Goal: Task Accomplishment & Management: Use online tool/utility

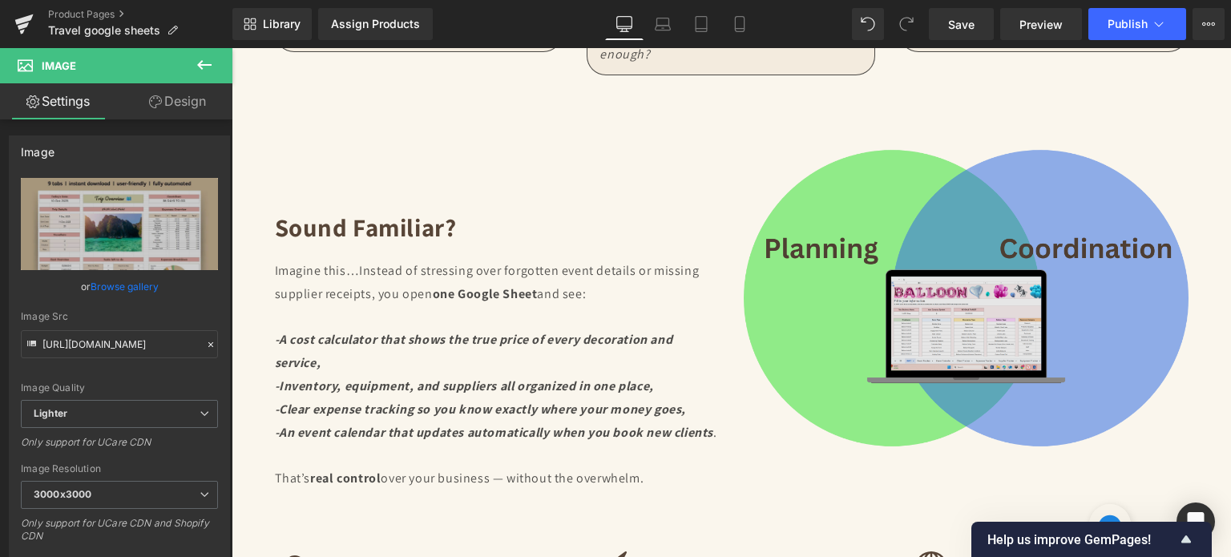
scroll to position [2269, 0]
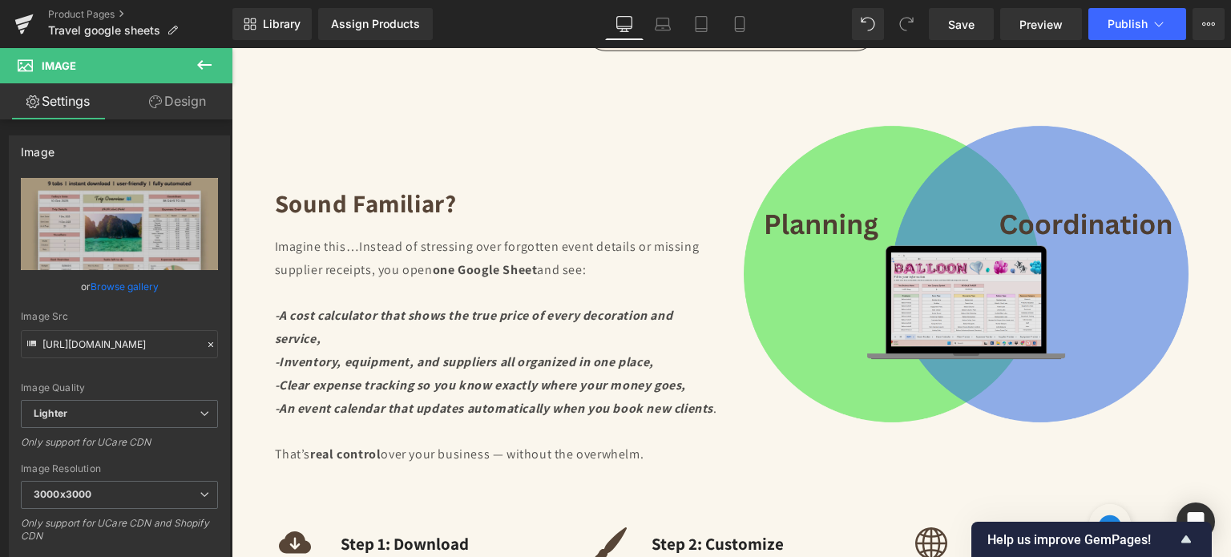
click at [948, 238] on img at bounding box center [966, 273] width 445 height 333
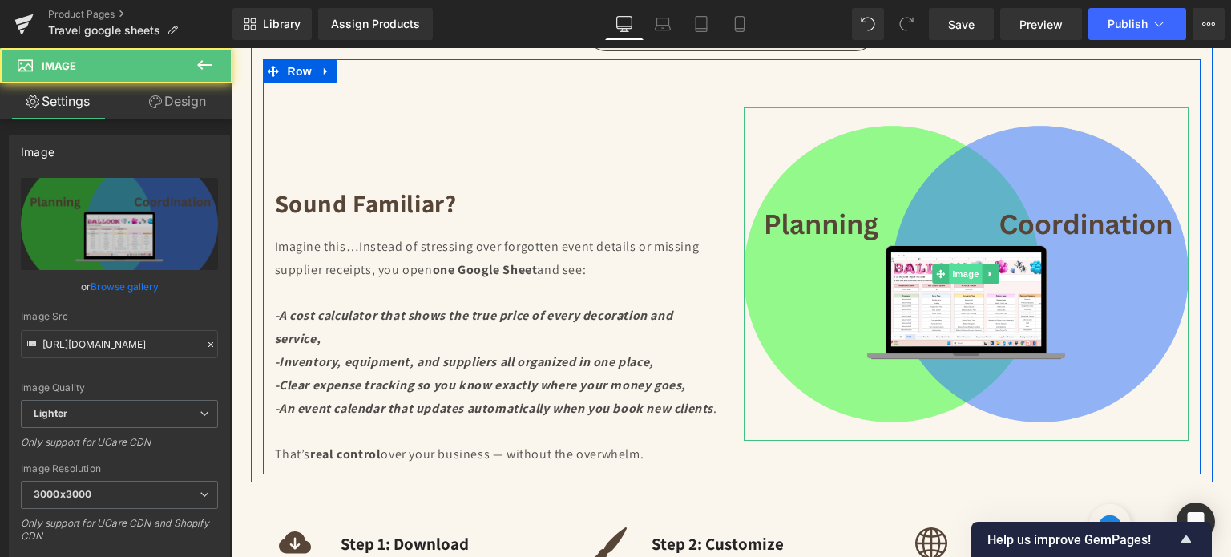
click at [950, 264] on span "Image" at bounding box center [966, 273] width 34 height 19
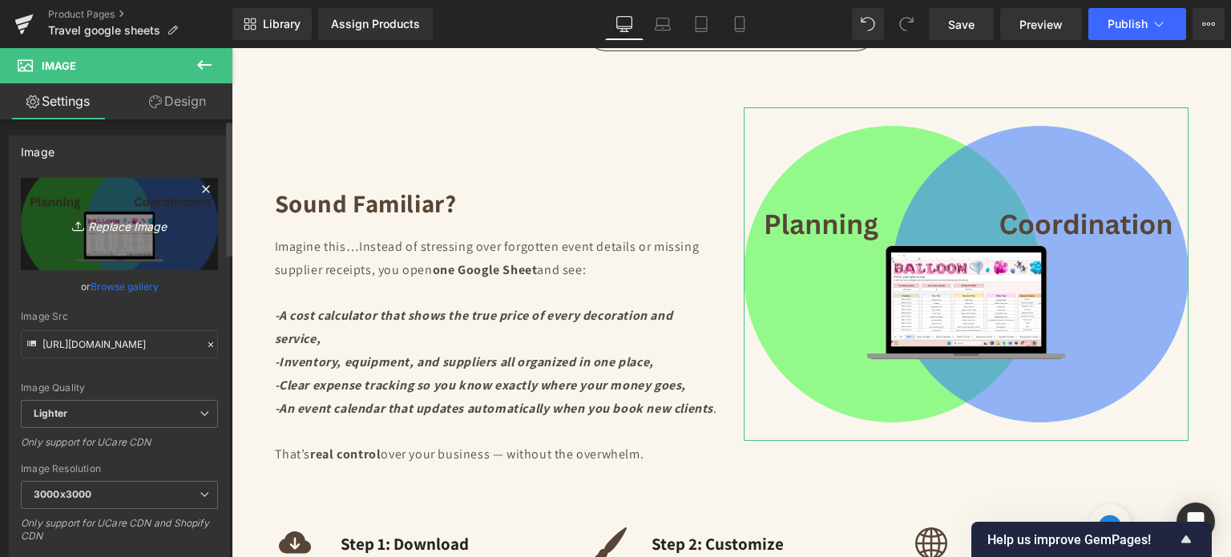
click at [154, 232] on icon "Replace Image" at bounding box center [119, 224] width 128 height 20
type input "C:\fakepath\Digital Appointment Planner 2023 (34).png"
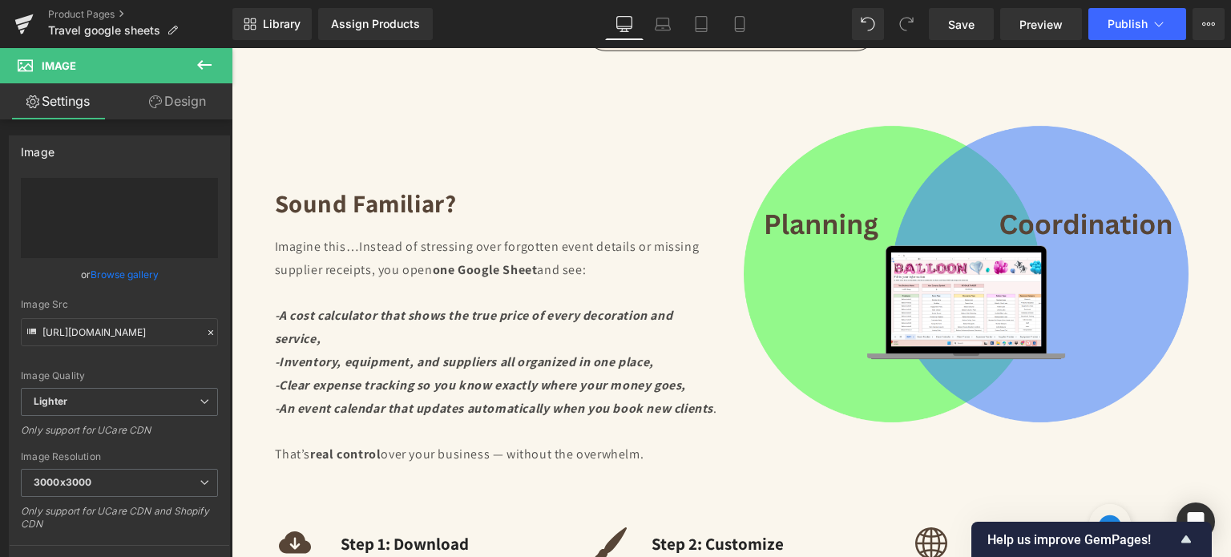
type input "[URL][DOMAIN_NAME]"
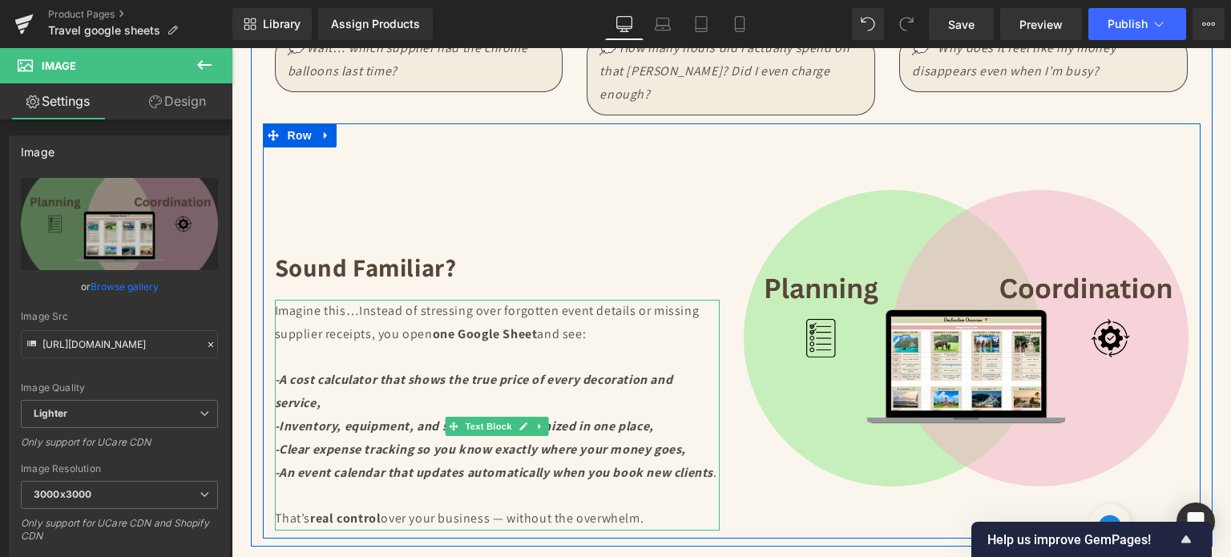
scroll to position [2189, 0]
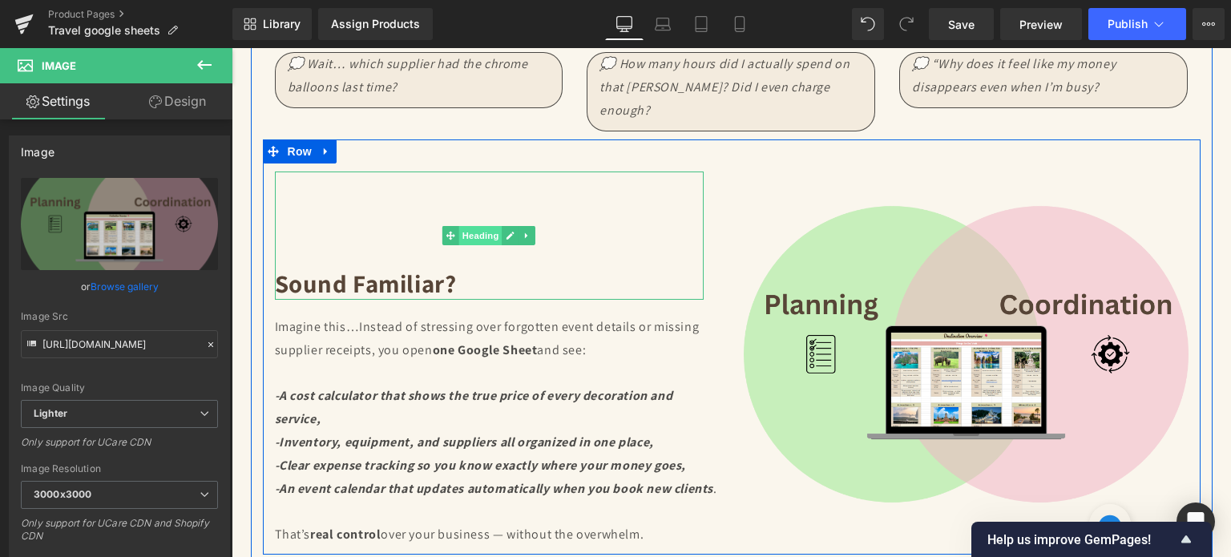
click at [478, 226] on span "Heading" at bounding box center [480, 235] width 43 height 19
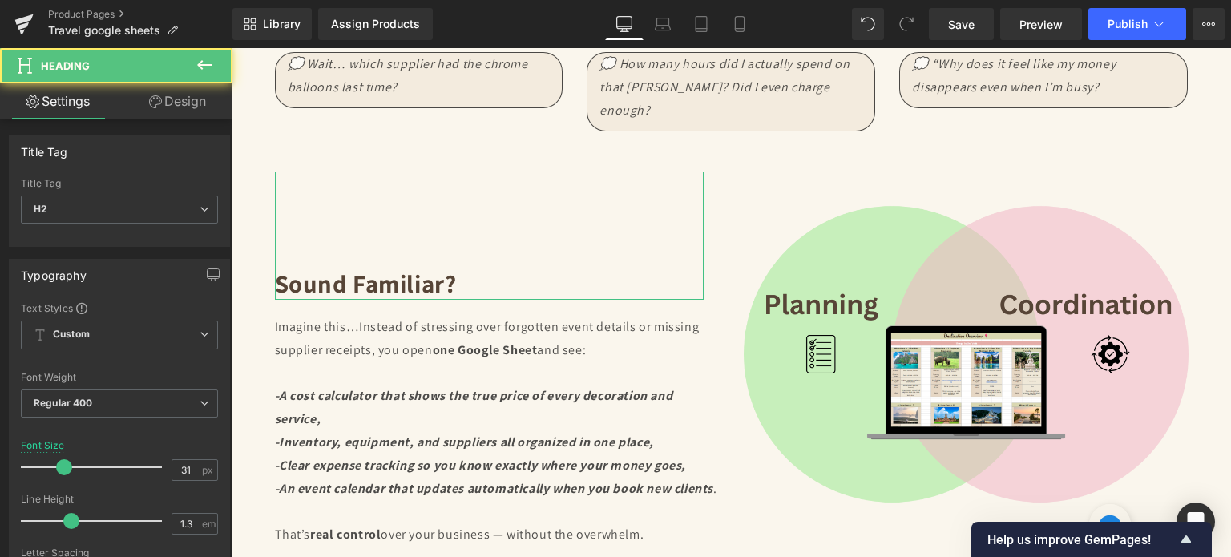
click at [192, 110] on link "Design" at bounding box center [177, 101] width 116 height 36
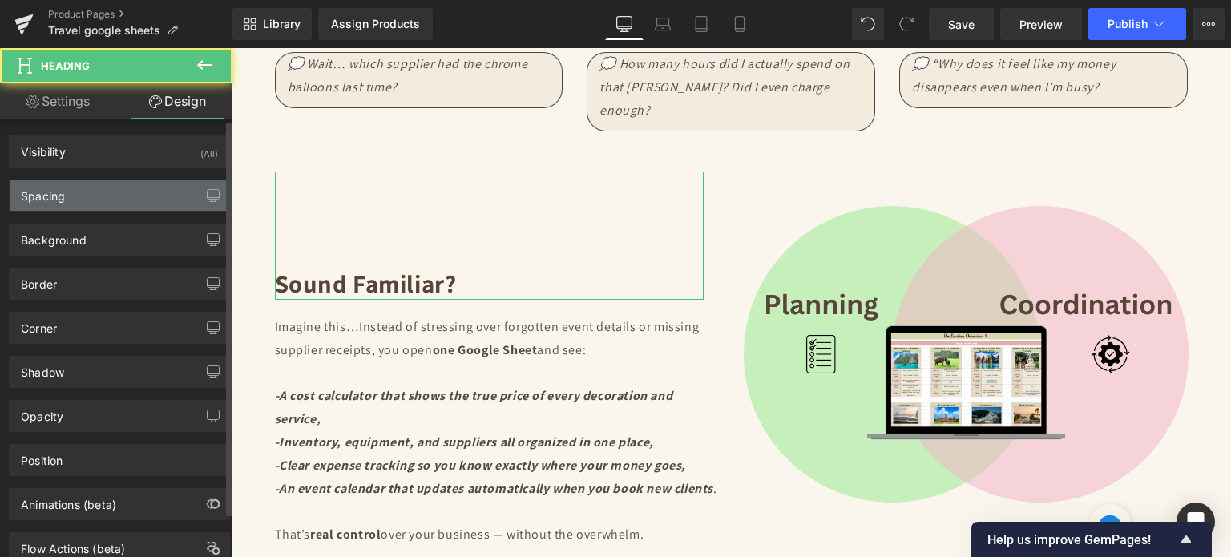
type input "10"
type input "20"
type input "0"
type input "120"
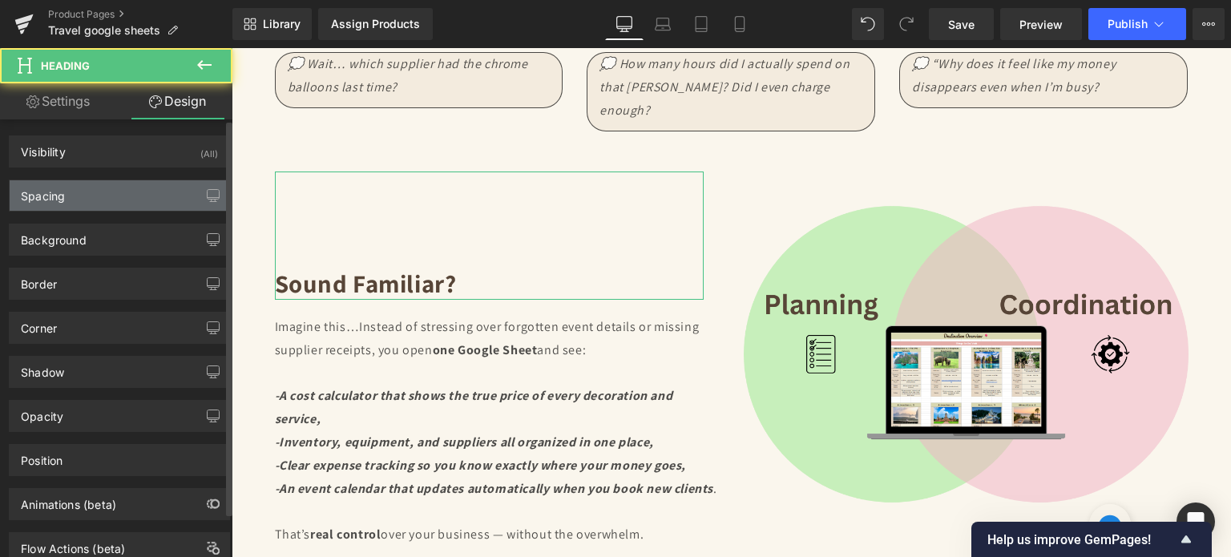
type input "0"
click at [90, 195] on div "Spacing" at bounding box center [120, 195] width 220 height 30
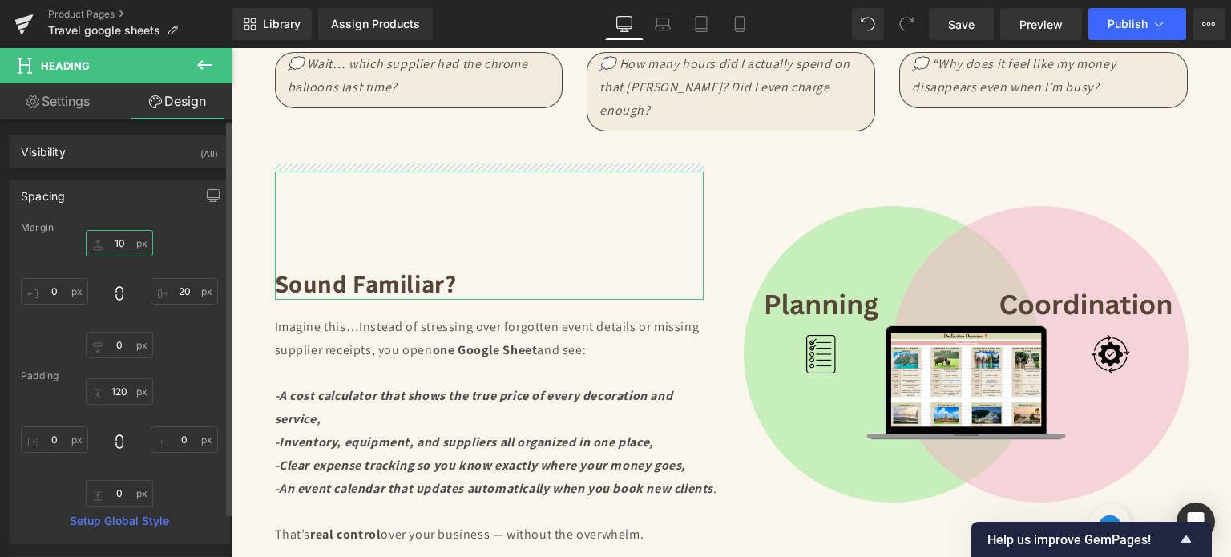
click at [115, 245] on input "10" at bounding box center [119, 243] width 67 height 26
click at [118, 389] on input "120" at bounding box center [119, 391] width 67 height 26
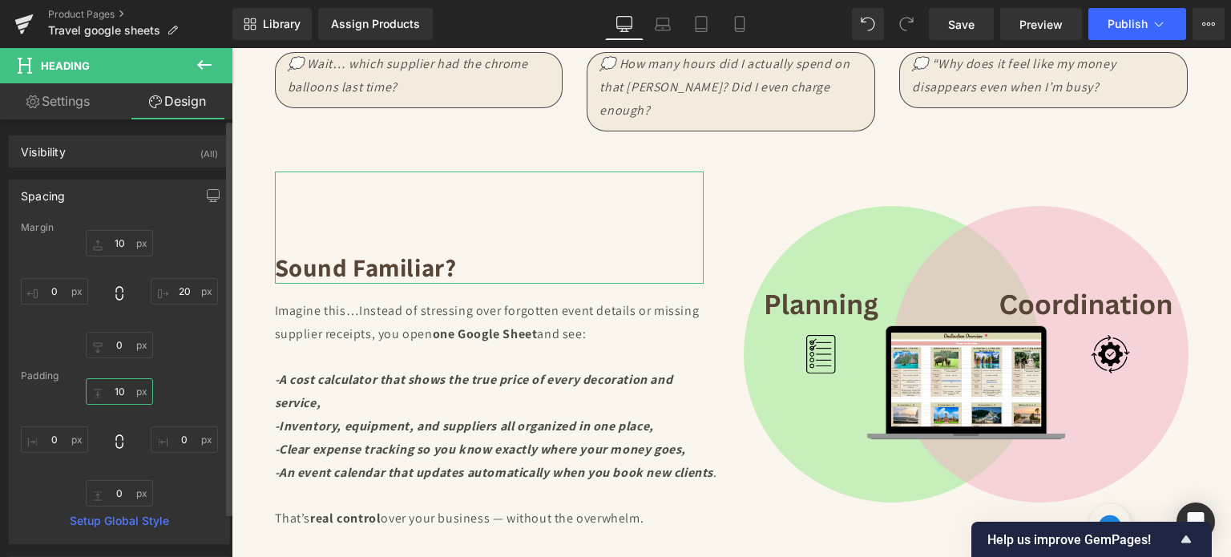
type input "1"
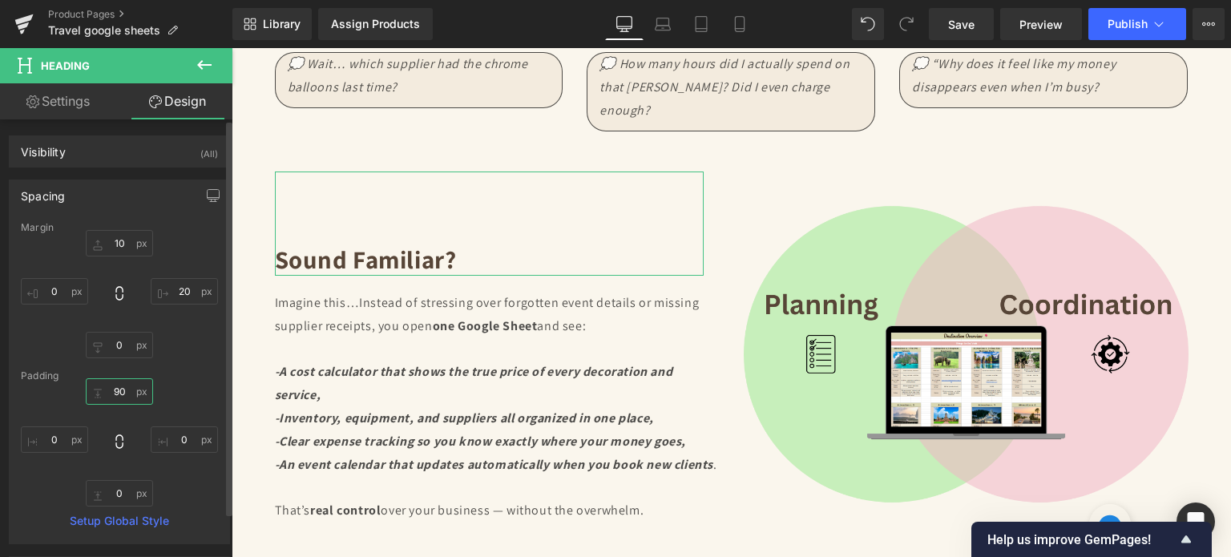
type input "9"
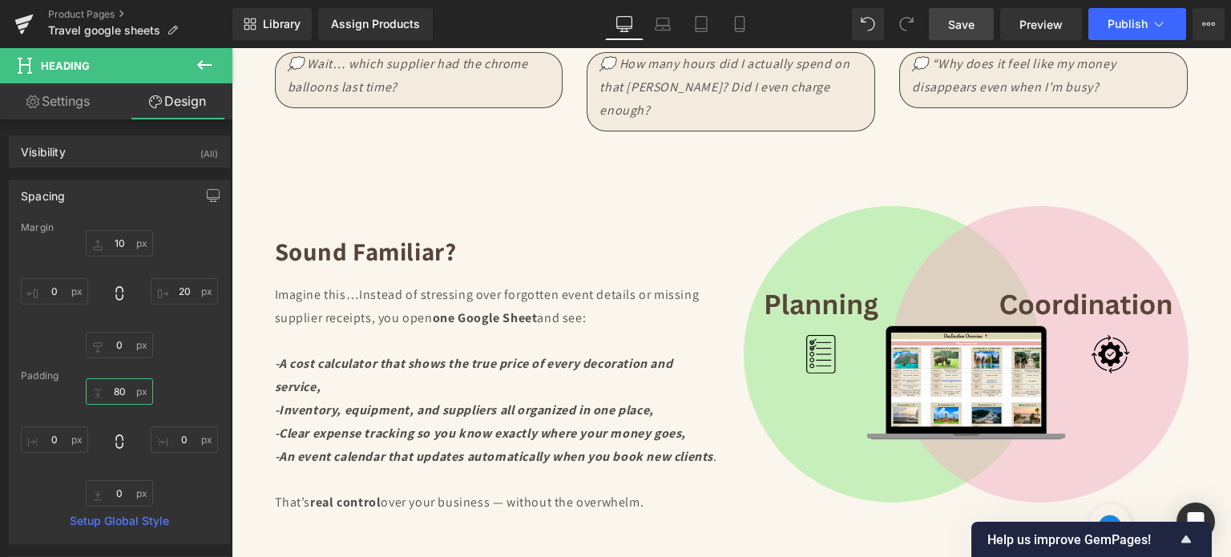
type input "80"
click at [953, 27] on span "Save" at bounding box center [961, 24] width 26 height 17
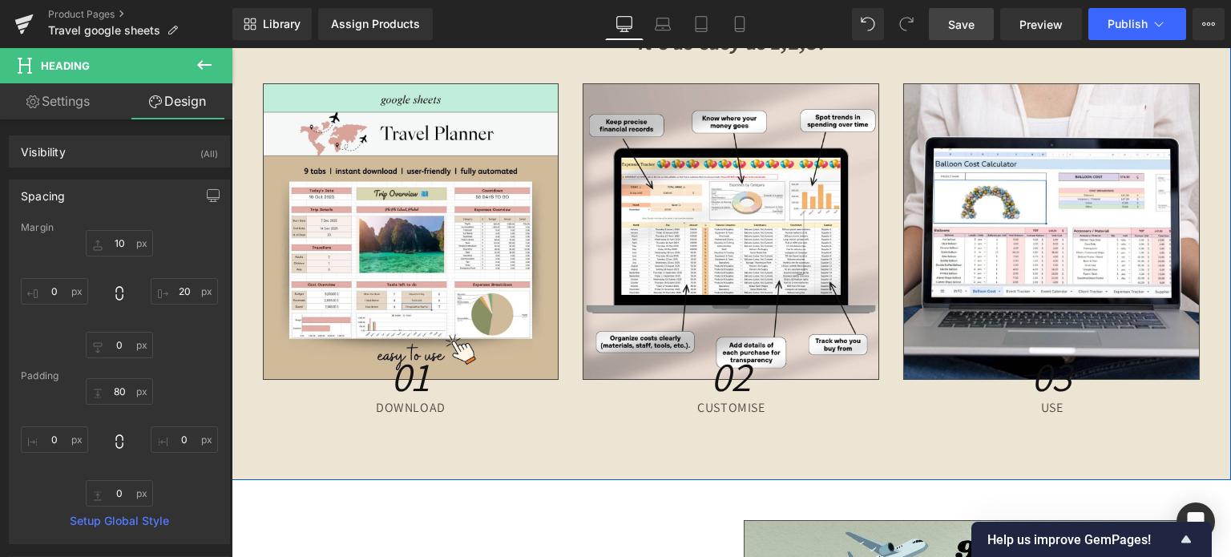
scroll to position [5875, 0]
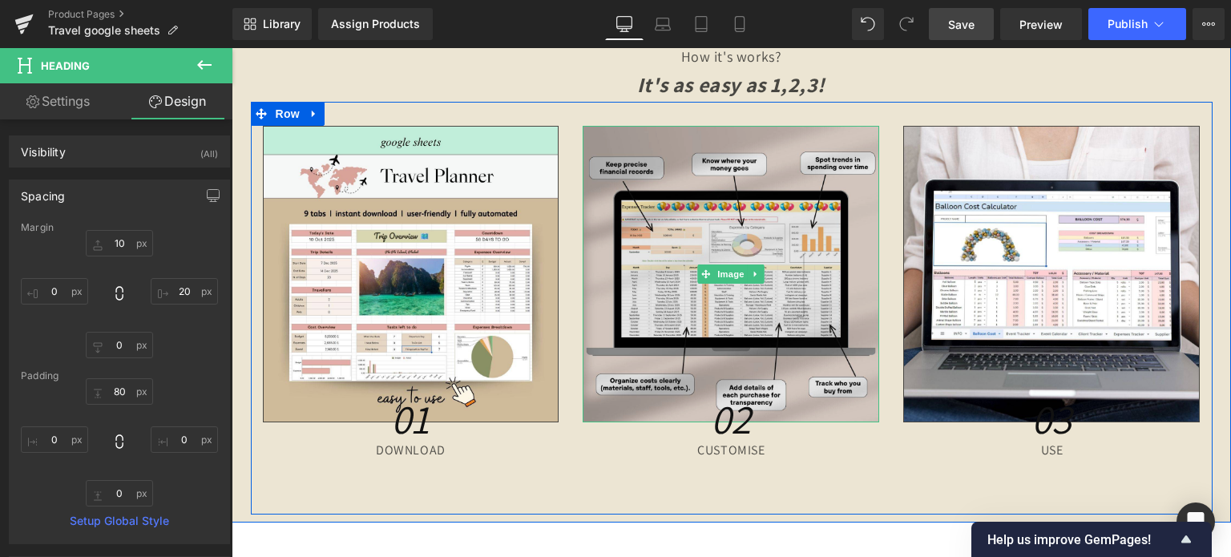
click at [723, 252] on img at bounding box center [731, 274] width 297 height 297
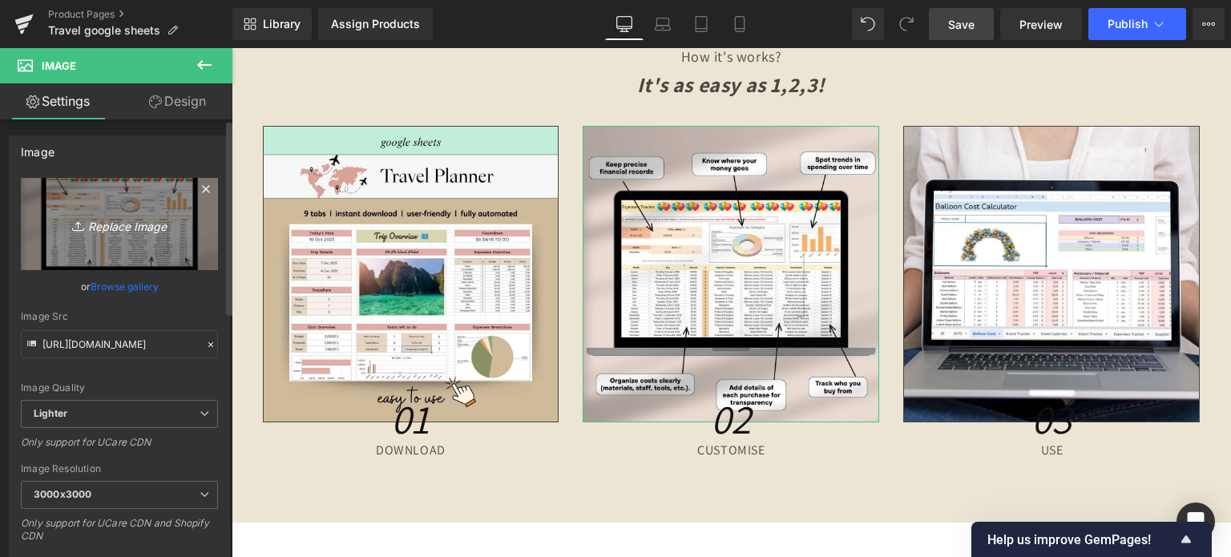
click at [87, 211] on link "Replace Image" at bounding box center [119, 224] width 197 height 92
type input "C:\fakepath\Creative SITEVEE (89).jpg"
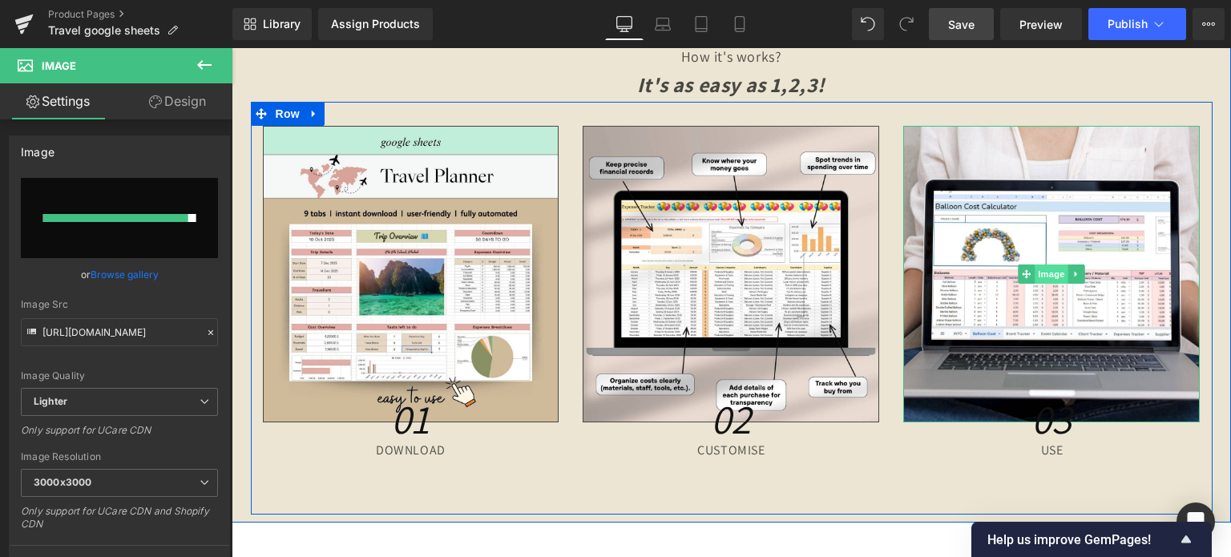
click at [1055, 264] on span "Image" at bounding box center [1052, 273] width 34 height 19
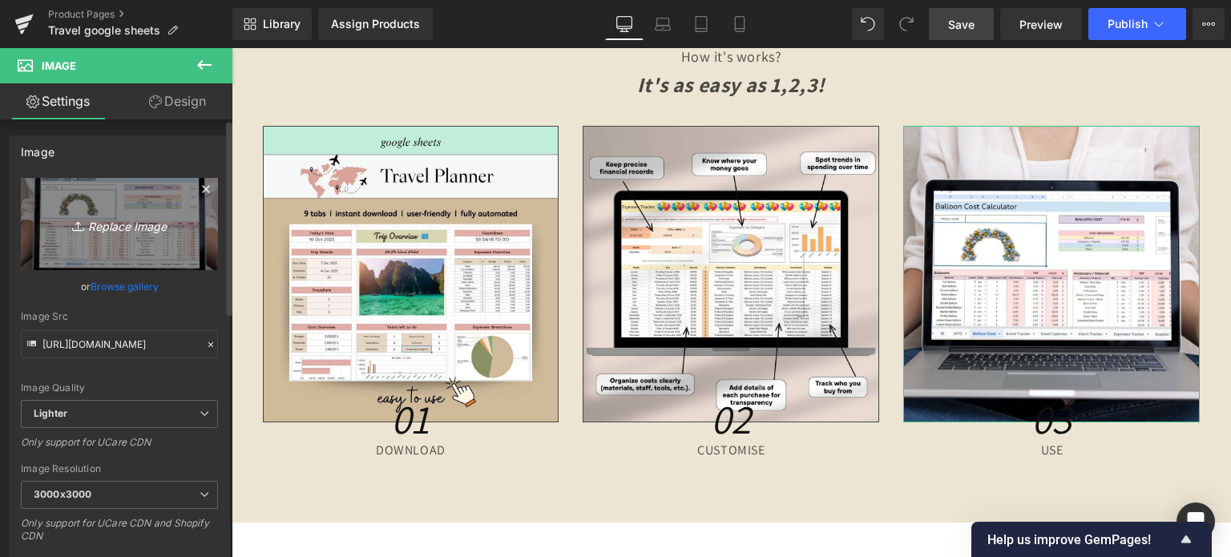
click at [127, 228] on icon "Replace Image" at bounding box center [119, 224] width 128 height 20
type input "C:\fakepath\Creative SITEVEE (90).jpg"
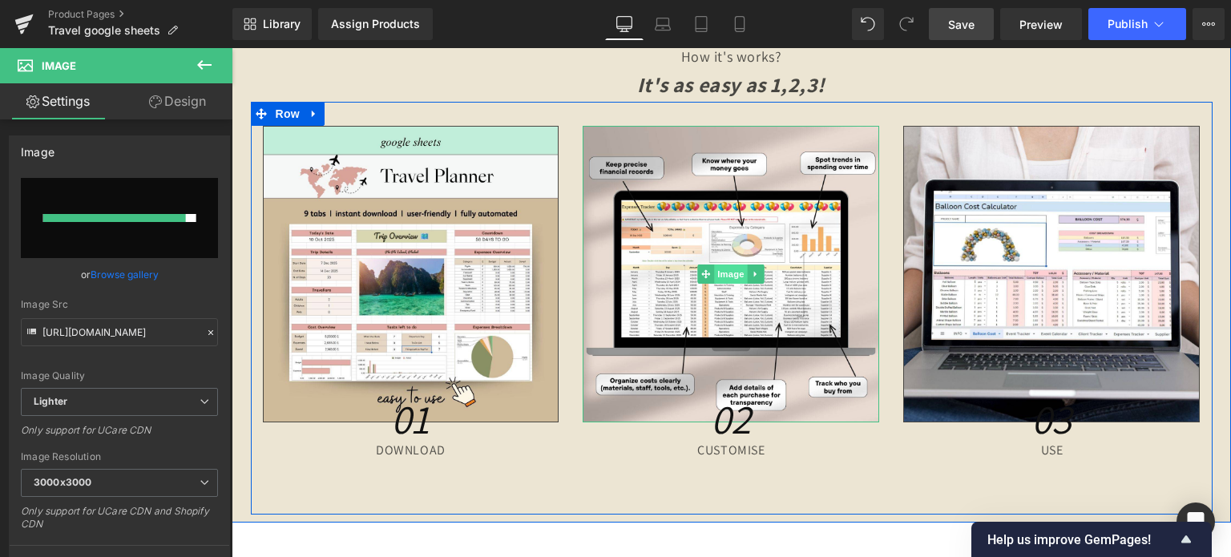
type input "[URL][DOMAIN_NAME]"
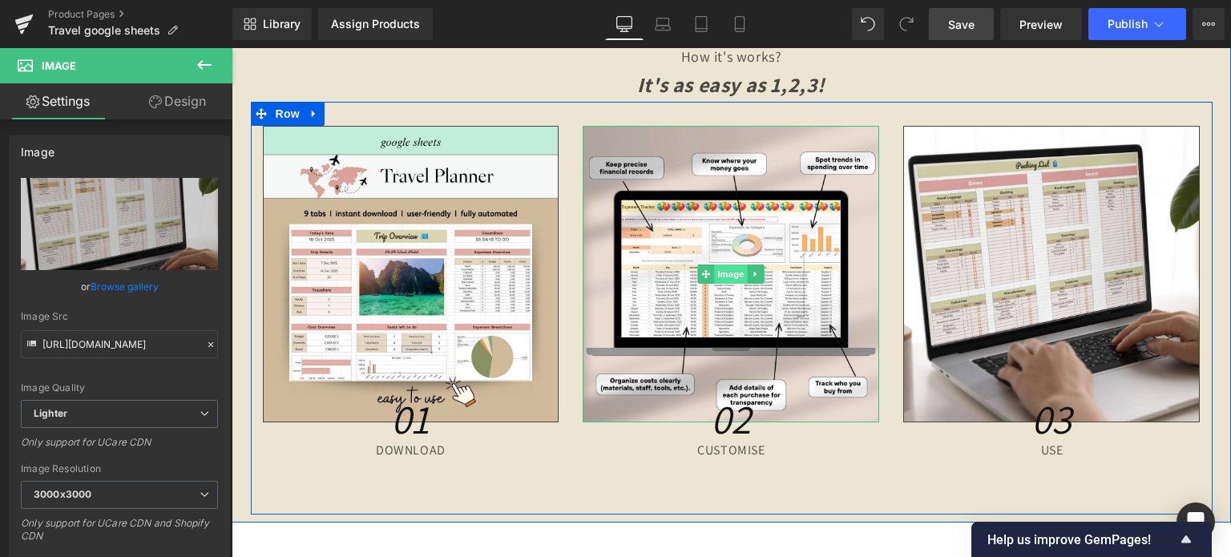
click at [724, 264] on span "Image" at bounding box center [732, 273] width 34 height 19
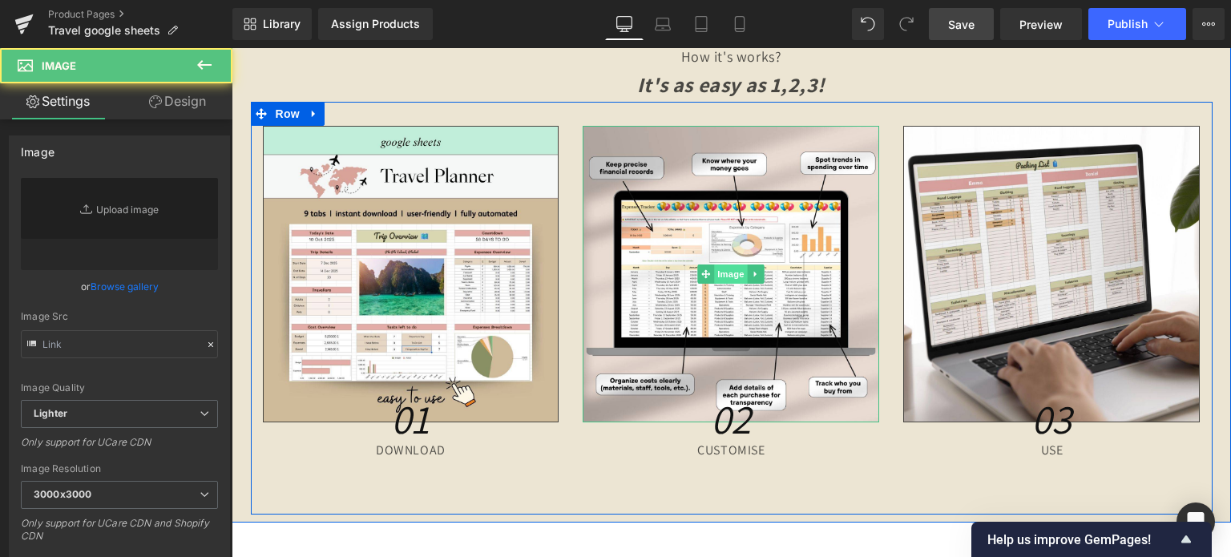
type input "[URL][DOMAIN_NAME]"
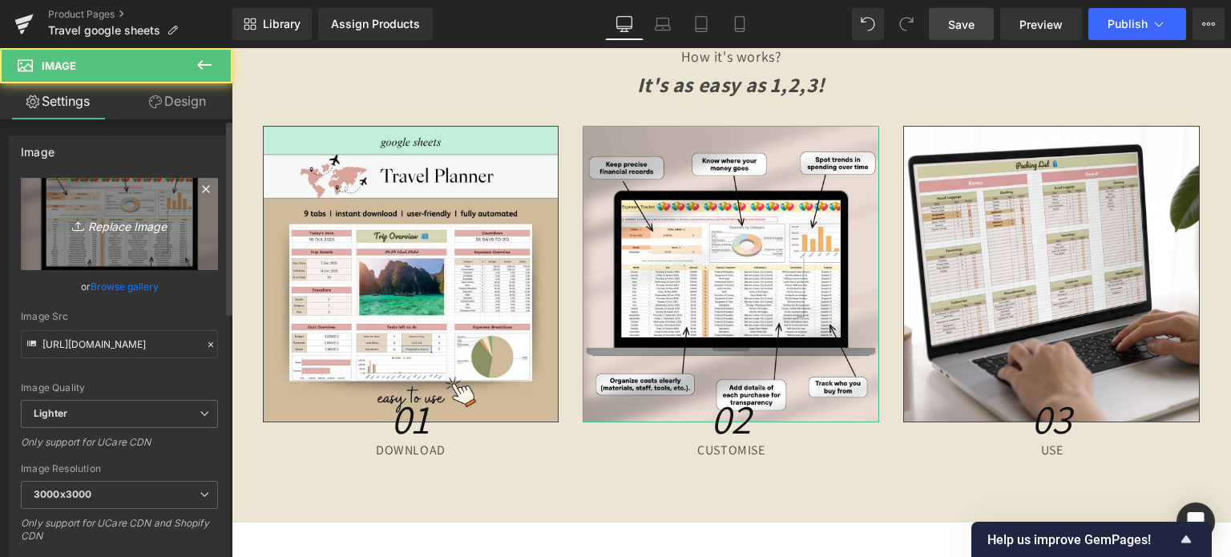
click at [98, 233] on icon "Replace Image" at bounding box center [119, 224] width 128 height 20
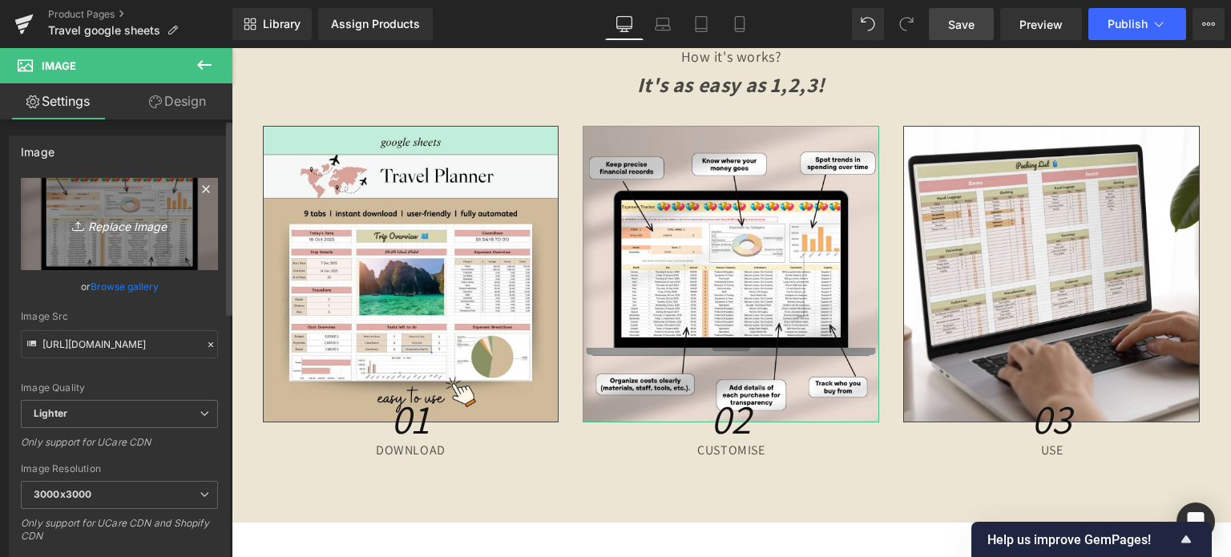
type input "C:\fakepath\Creative SITEVEE (89).jpg"
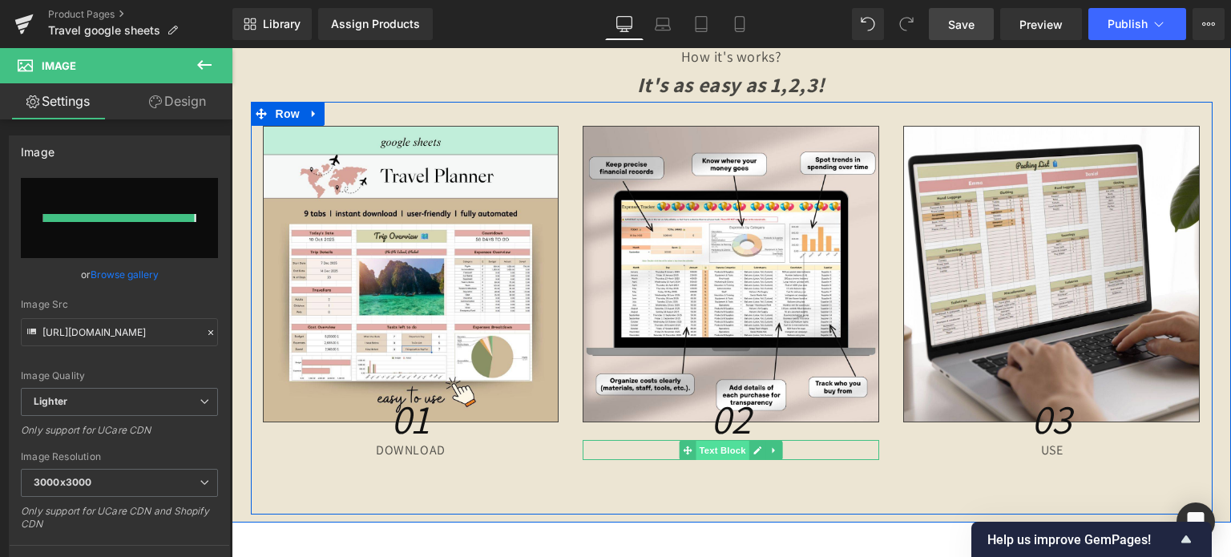
type input "[URL][DOMAIN_NAME]"
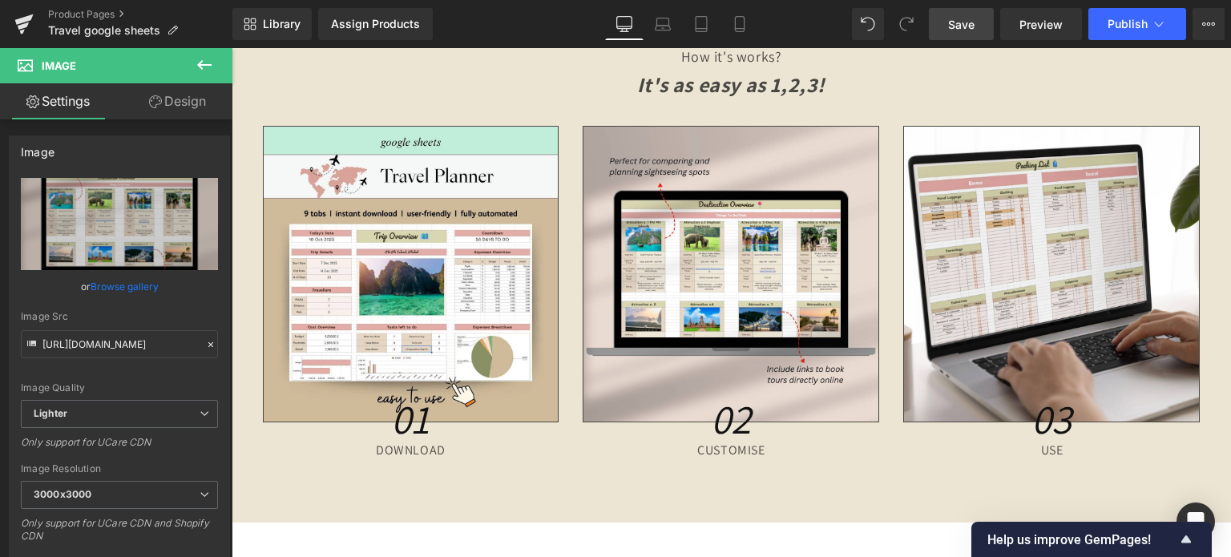
click at [957, 30] on span "Save" at bounding box center [961, 24] width 26 height 17
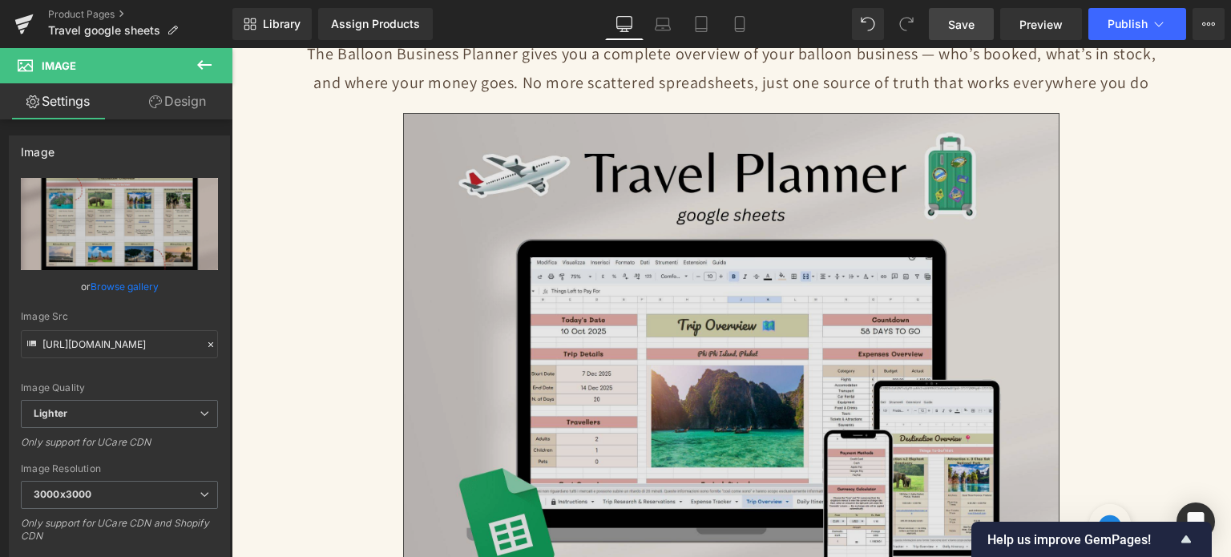
scroll to position [185, 0]
